Goal: Answer question/provide support: Answer question/provide support

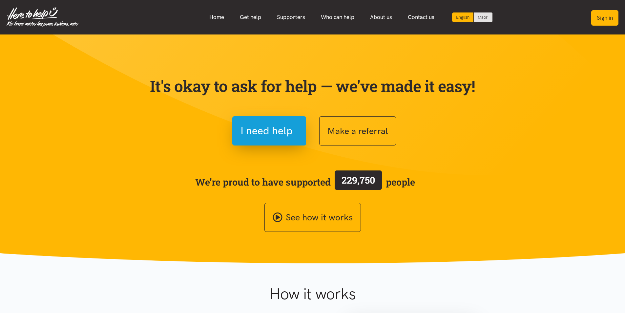
click at [606, 14] on button "Sign in" at bounding box center [605, 17] width 27 height 15
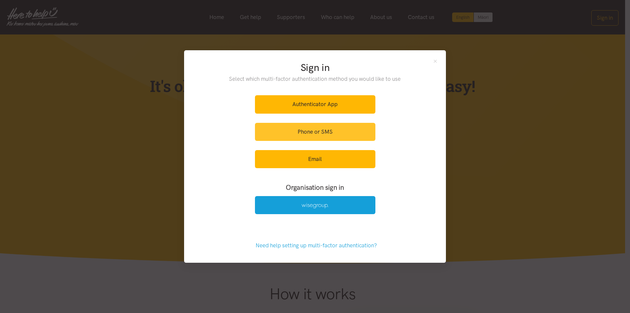
click at [308, 132] on link "Phone or SMS" at bounding box center [315, 132] width 120 height 18
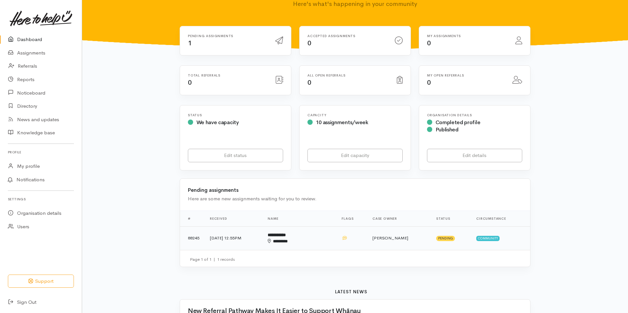
scroll to position [33, 0]
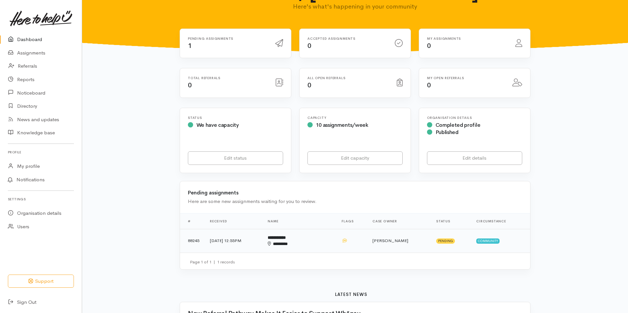
click at [286, 237] on b "**********" at bounding box center [277, 237] width 18 height 4
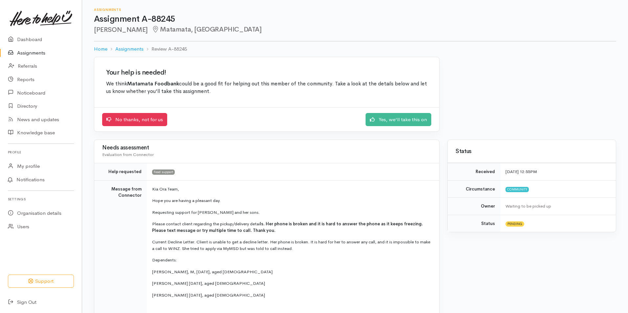
scroll to position [33, 0]
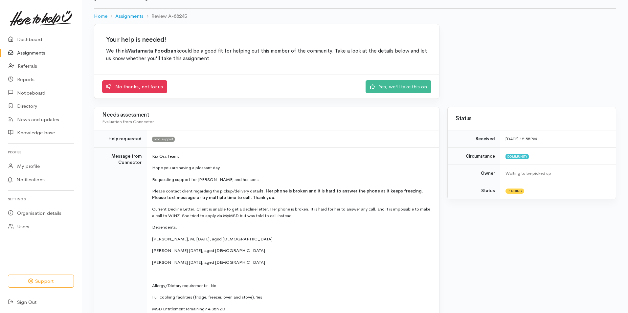
drag, startPoint x: 333, startPoint y: 196, endPoint x: 327, endPoint y: 257, distance: 61.3
click at [327, 258] on td "Kia Ora Team, Hope you are having a pleasant day. Requesting support for Bex an…" at bounding box center [293, 263] width 292 height 233
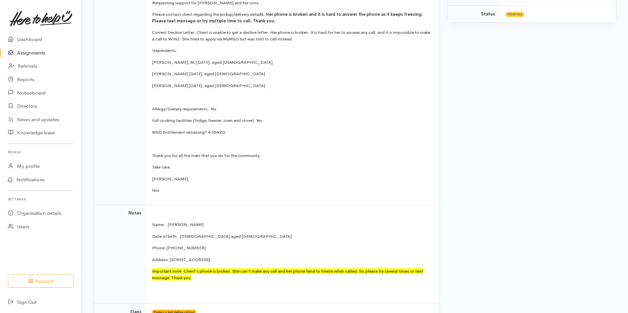
scroll to position [230, 0]
